Goal: Entertainment & Leisure: Consume media (video, audio)

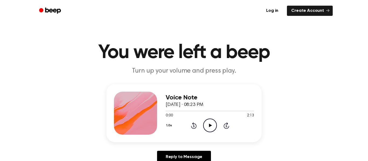
click at [210, 118] on div "0:00 2:13" at bounding box center [209, 116] width 88 height 6
click at [210, 123] on icon "Play Audio" at bounding box center [210, 126] width 14 height 14
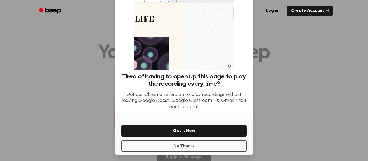
scroll to position [35, 0]
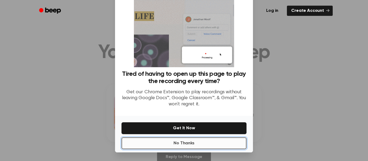
click at [226, 145] on button "No Thanks" at bounding box center [183, 143] width 125 height 12
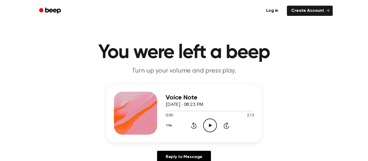
click at [206, 129] on icon "Play Audio" at bounding box center [210, 126] width 14 height 14
click at [210, 124] on icon "Play Audio" at bounding box center [210, 126] width 14 height 14
click at [209, 127] on icon at bounding box center [210, 125] width 2 height 3
click at [208, 127] on icon "Play Audio" at bounding box center [210, 126] width 14 height 14
